Goal: Communication & Community: Share content

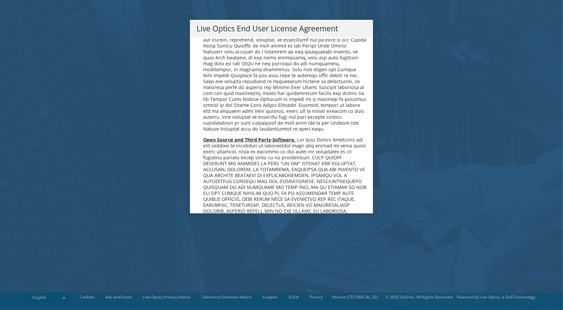
scroll to position [2494, 0]
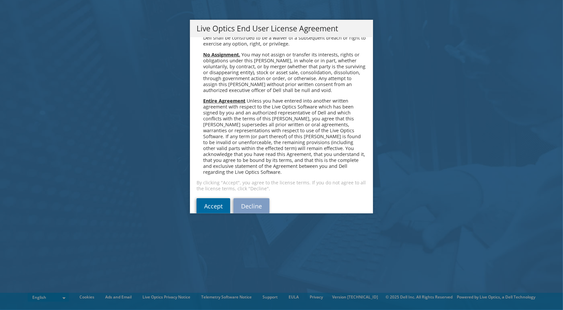
click at [207, 198] on link "Accept" at bounding box center [214, 206] width 34 height 16
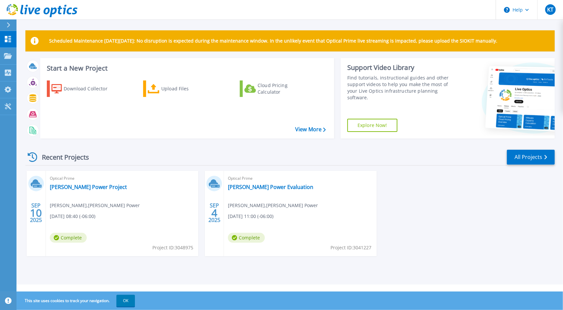
click at [170, 207] on div "Optical Prime Dixie Power Project Kyle Toombs , Dixie Power 09/10/2025, 08:40 (…" at bounding box center [122, 213] width 152 height 85
click at [93, 185] on link "Dixie Power Project" at bounding box center [88, 187] width 77 height 7
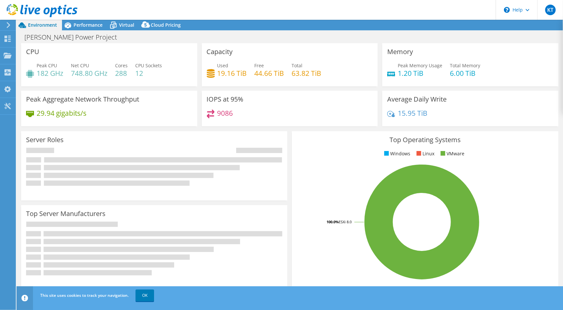
select select "USD"
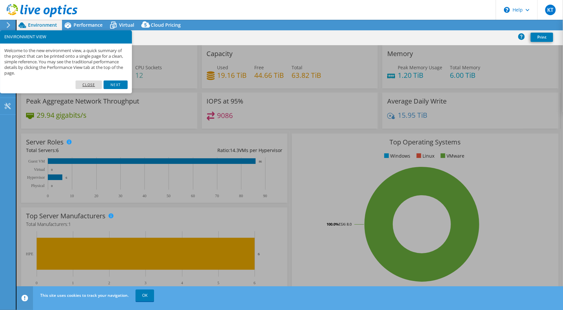
click at [93, 83] on link "Close" at bounding box center [89, 84] width 27 height 9
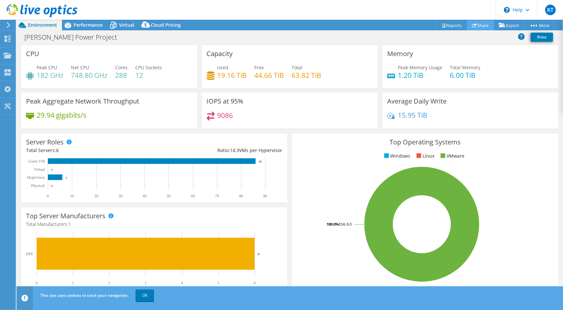
click at [473, 24] on use at bounding box center [474, 25] width 5 height 4
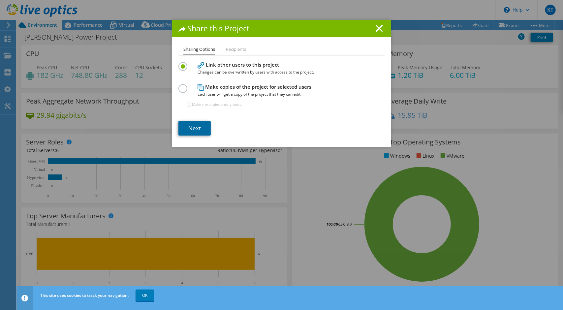
click at [194, 124] on link "Next" at bounding box center [194, 128] width 32 height 15
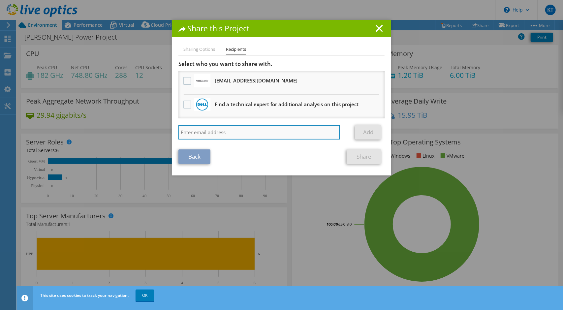
click at [243, 130] on input "search" at bounding box center [259, 132] width 162 height 15
paste input "Steve Foley <sfoley@scalecomputing.com>"
type input "sfoley@scalecomputing.com"
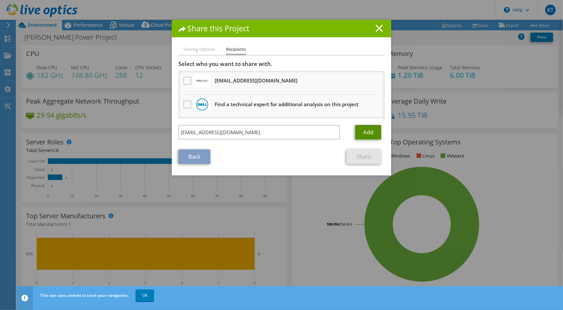
click at [364, 134] on link "Add" at bounding box center [368, 132] width 26 height 15
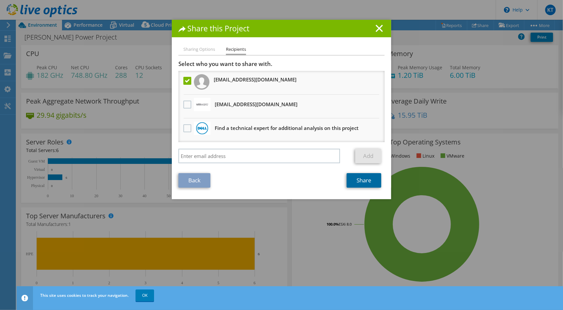
click at [357, 181] on link "Share" at bounding box center [364, 180] width 35 height 15
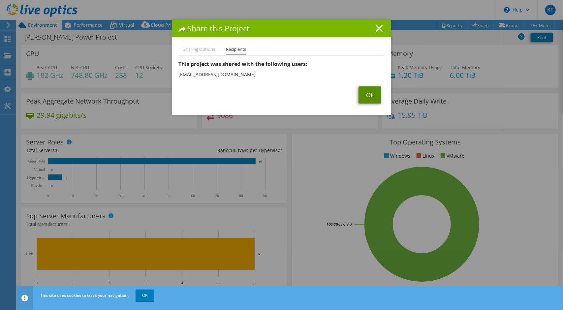
click at [368, 95] on link "Ok" at bounding box center [369, 94] width 23 height 17
